Goal: Transaction & Acquisition: Subscribe to service/newsletter

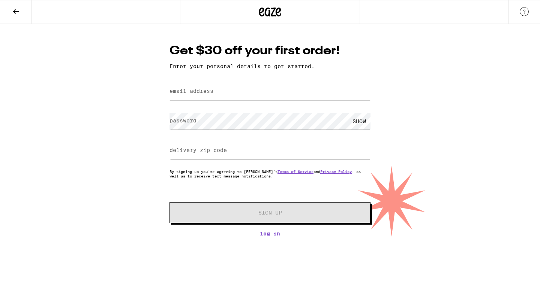
click at [206, 88] on input "email address" at bounding box center [269, 91] width 201 height 17
type input "[EMAIL_ADDRESS][DOMAIN_NAME]"
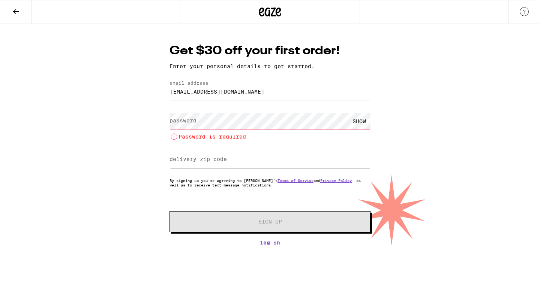
click at [404, 151] on div "Get $30 off your first order! Enter your personal details to get started. email…" at bounding box center [270, 135] width 540 height 222
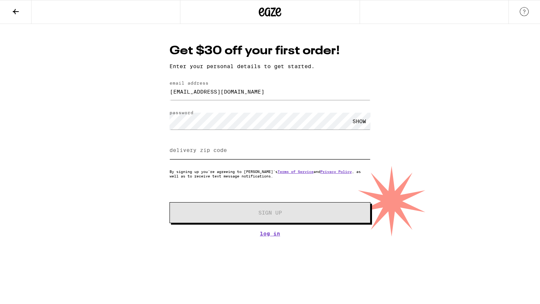
click at [240, 152] on input "delivery zip code" at bounding box center [269, 150] width 201 height 17
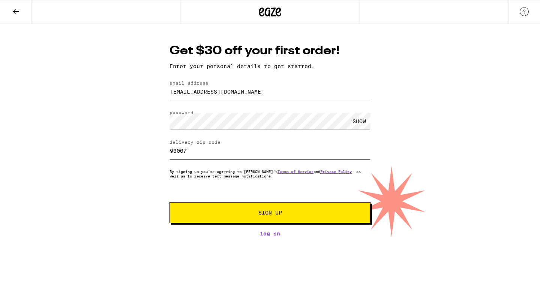
type input "90007"
click at [296, 209] on button "Sign Up" at bounding box center [269, 212] width 201 height 21
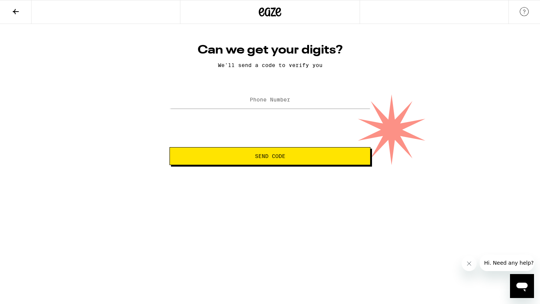
click at [275, 100] on label "Phone Number" at bounding box center [270, 100] width 40 height 6
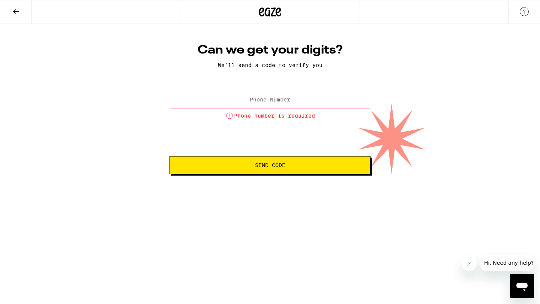
click at [314, 107] on input "Phone Number" at bounding box center [269, 100] width 201 height 17
click at [387, 105] on div "Can we get your digits? We'll send a code to verify you Phone Number Phone numb…" at bounding box center [270, 99] width 540 height 150
